Goal: Information Seeking & Learning: Learn about a topic

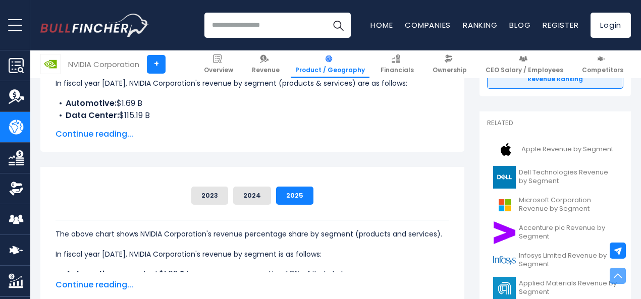
scroll to position [191, 0]
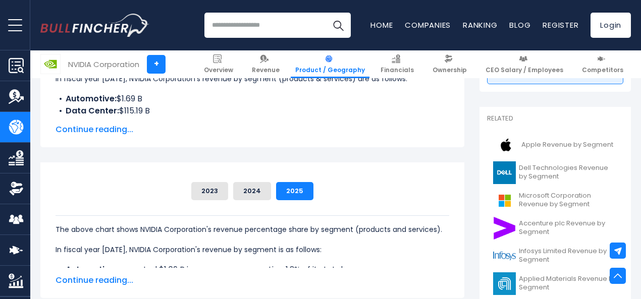
click at [257, 218] on div "The above chart shows NVIDIA Corporation's revenue percentage share by segment …" at bounding box center [253, 287] width 394 height 145
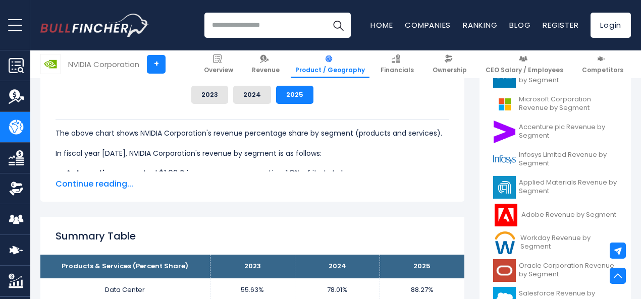
scroll to position [282, 0]
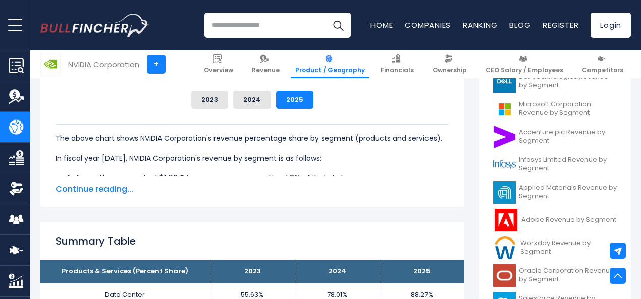
click at [67, 189] on span "Continue reading..." at bounding box center [253, 189] width 394 height 12
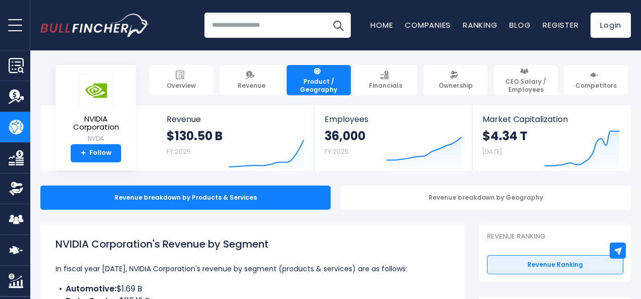
scroll to position [0, 0]
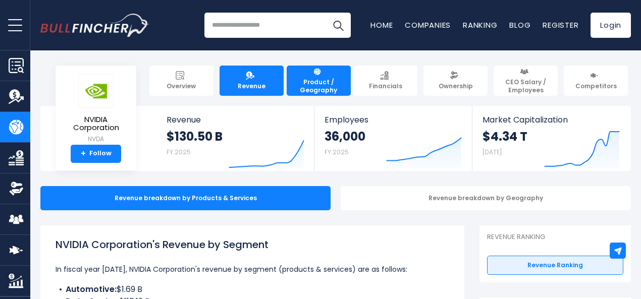
click at [261, 82] on span "Revenue" at bounding box center [252, 86] width 28 height 8
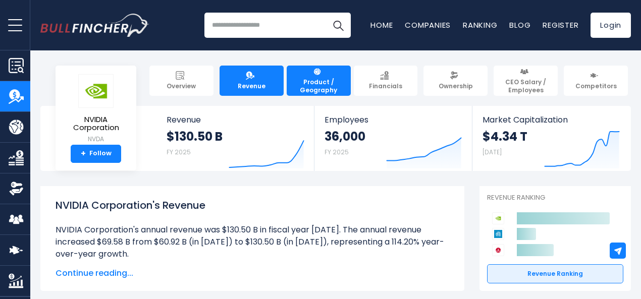
click at [325, 78] on span "Product / Geography" at bounding box center [318, 86] width 55 height 16
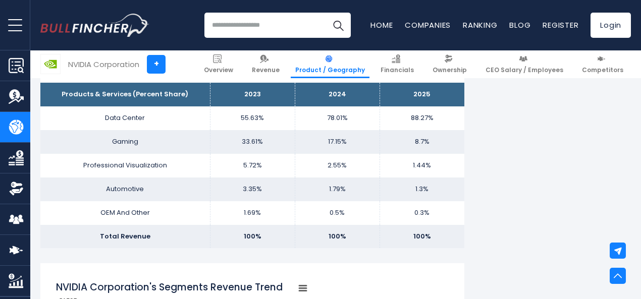
scroll to position [659, 0]
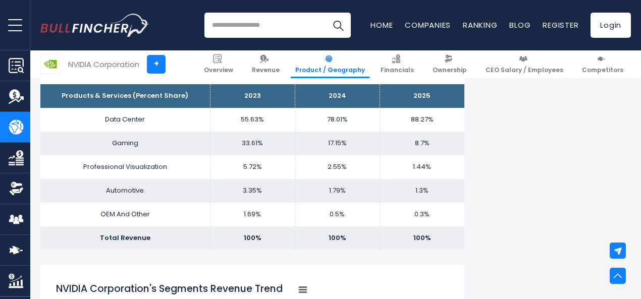
click at [263, 134] on td "33.61%" at bounding box center [252, 144] width 85 height 24
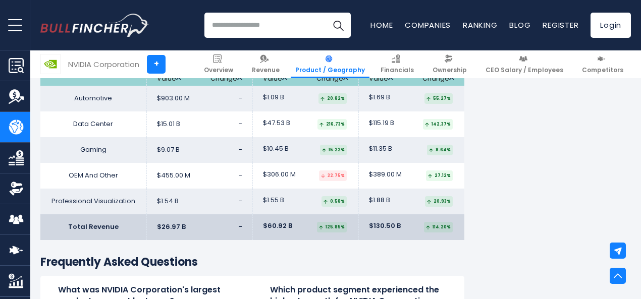
scroll to position [1648, 0]
